Goal: Information Seeking & Learning: Learn about a topic

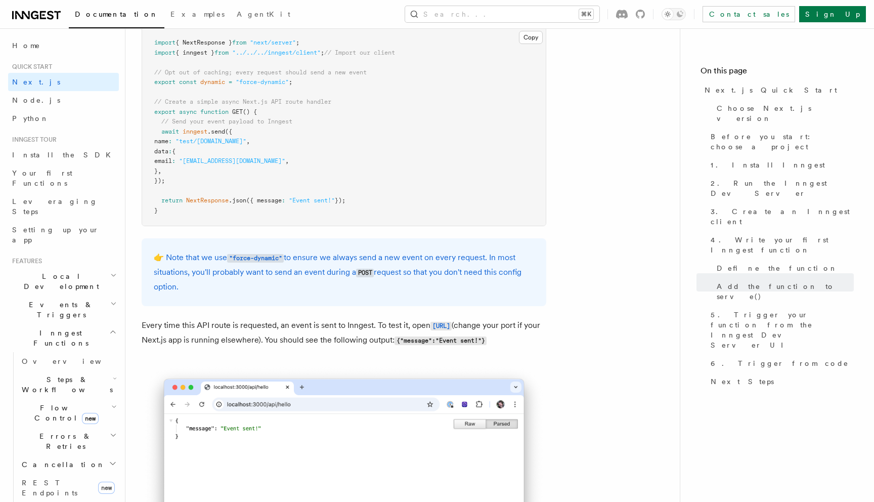
scroll to position [5362, 0]
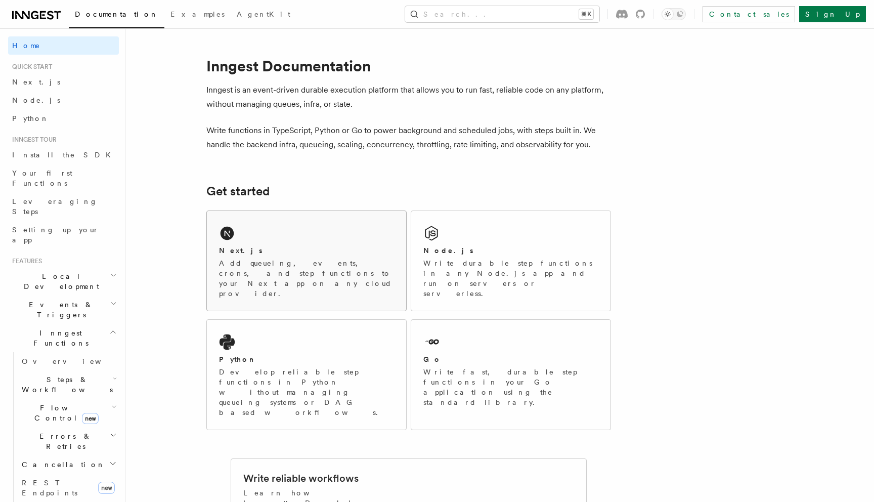
click at [299, 248] on div "Next.js" at bounding box center [306, 250] width 175 height 11
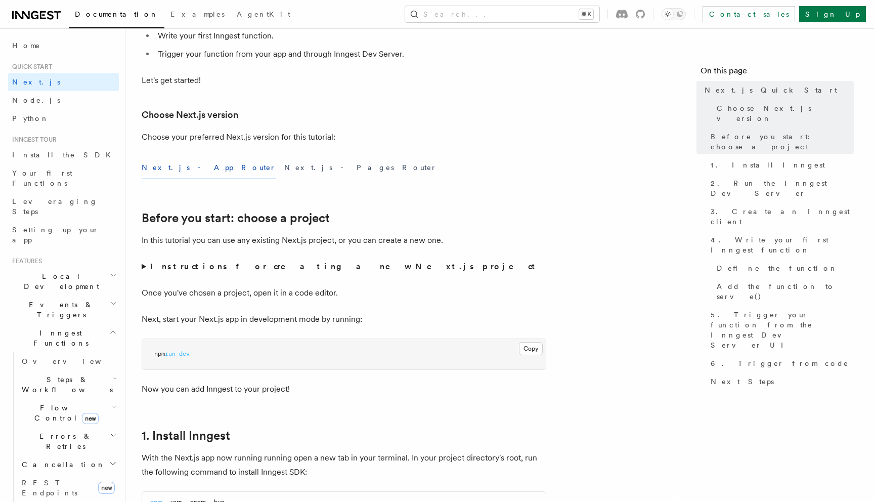
scroll to position [183, 0]
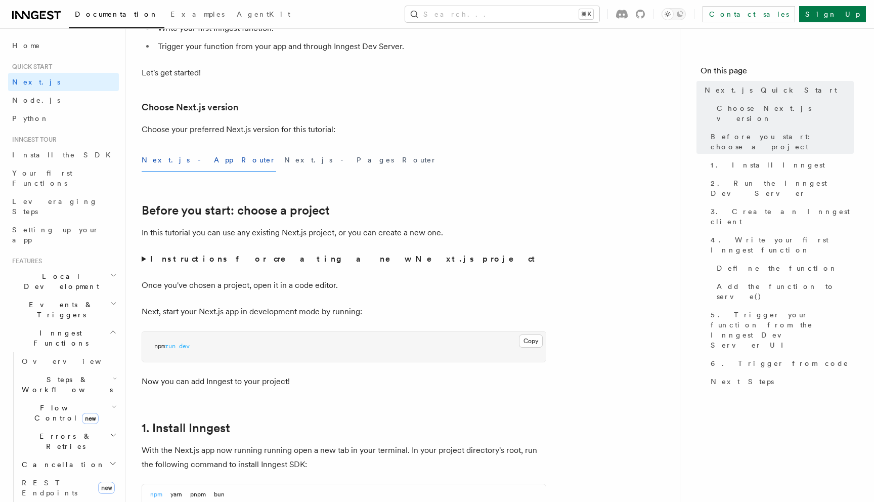
click at [281, 256] on strong "Instructions for creating a new Next.js project" at bounding box center [344, 259] width 389 height 10
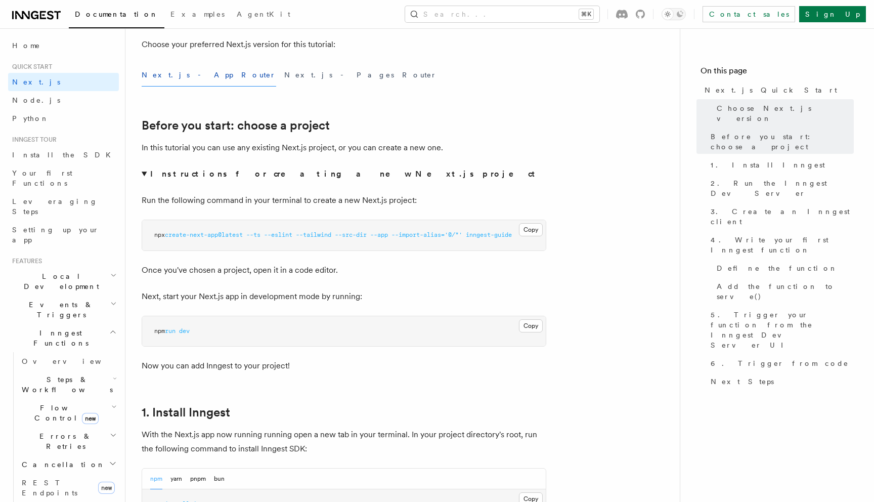
scroll to position [269, 0]
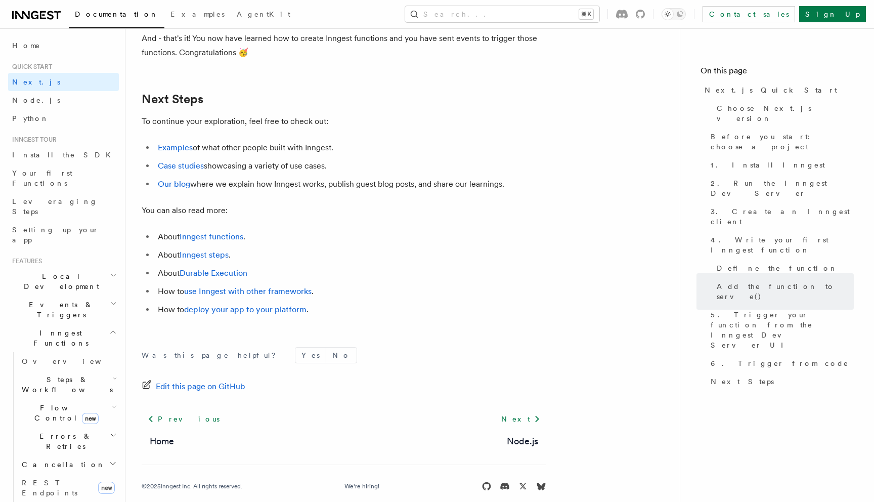
scroll to position [6387, 0]
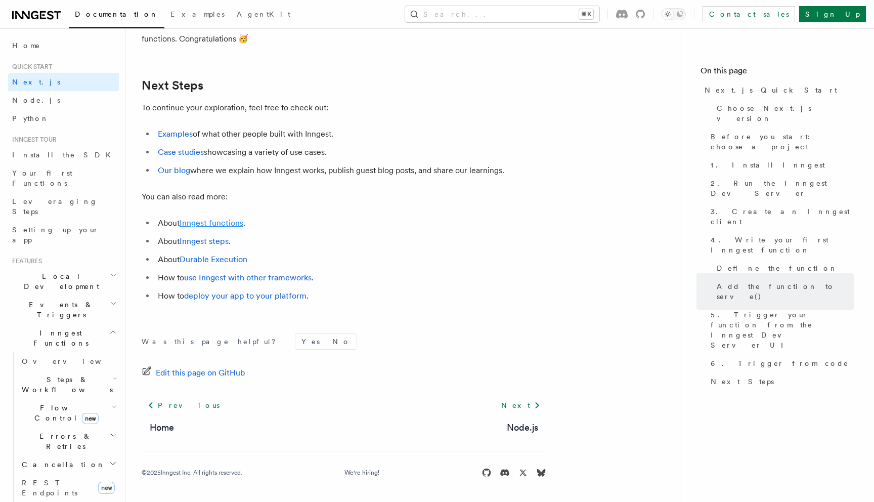
click at [225, 220] on link "Inngest functions" at bounding box center [212, 223] width 64 height 10
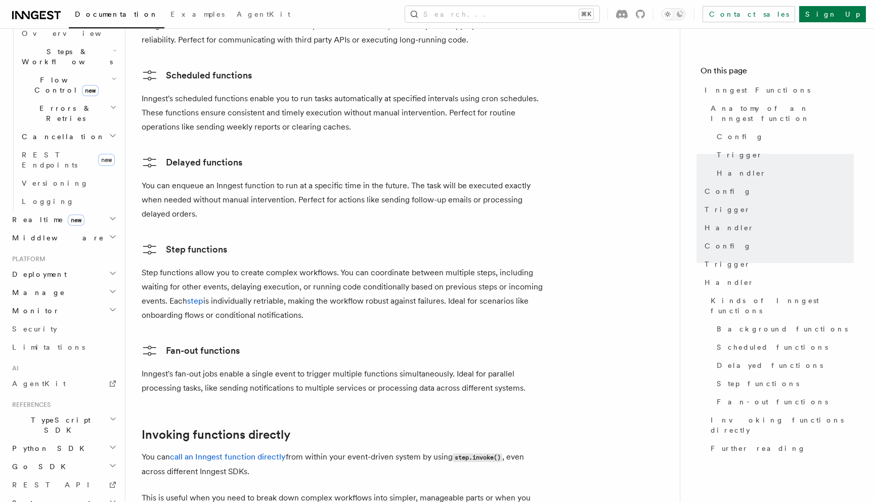
scroll to position [1717, 0]
